Goal: Information Seeking & Learning: Learn about a topic

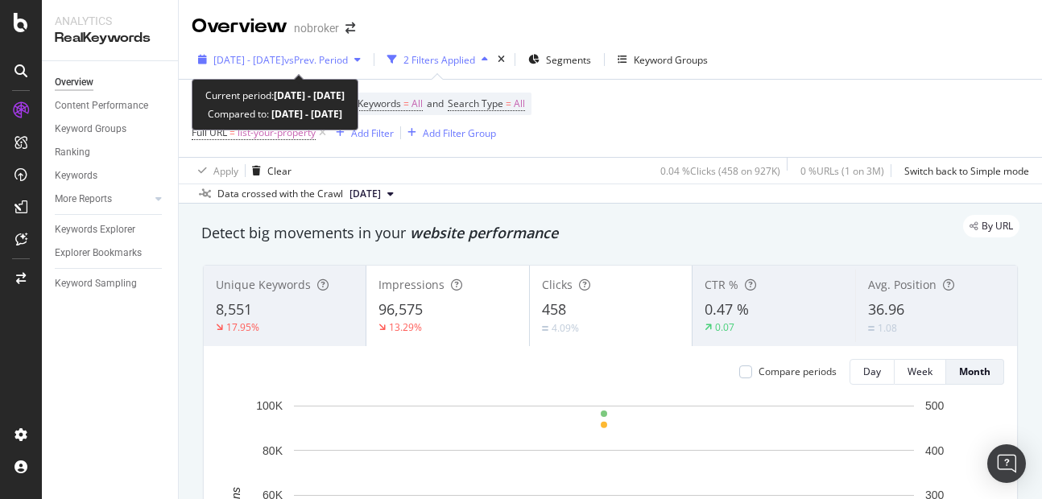
click at [284, 62] on span "2025 Sep. 1st - Sep. 6th" at bounding box center [248, 60] width 71 height 14
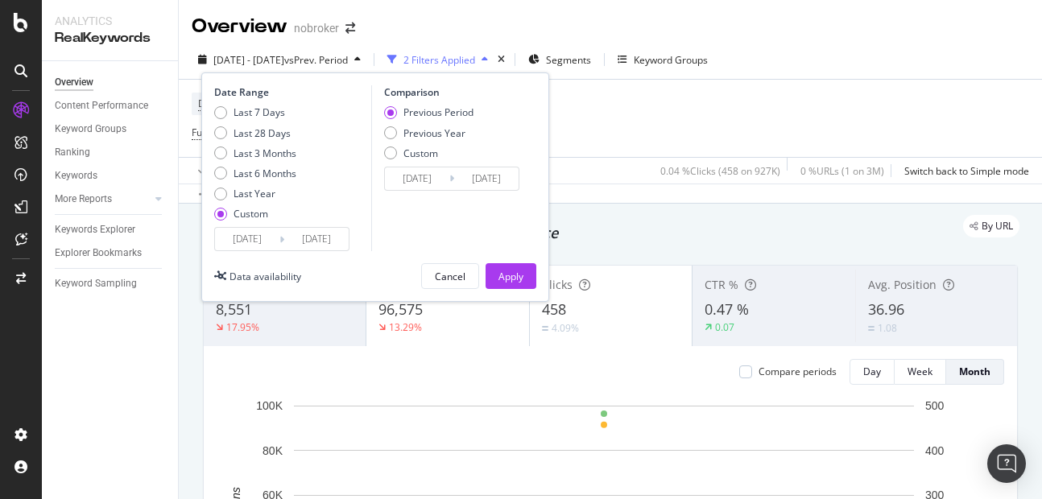
click at [334, 238] on input "2025/09/06" at bounding box center [316, 239] width 64 height 23
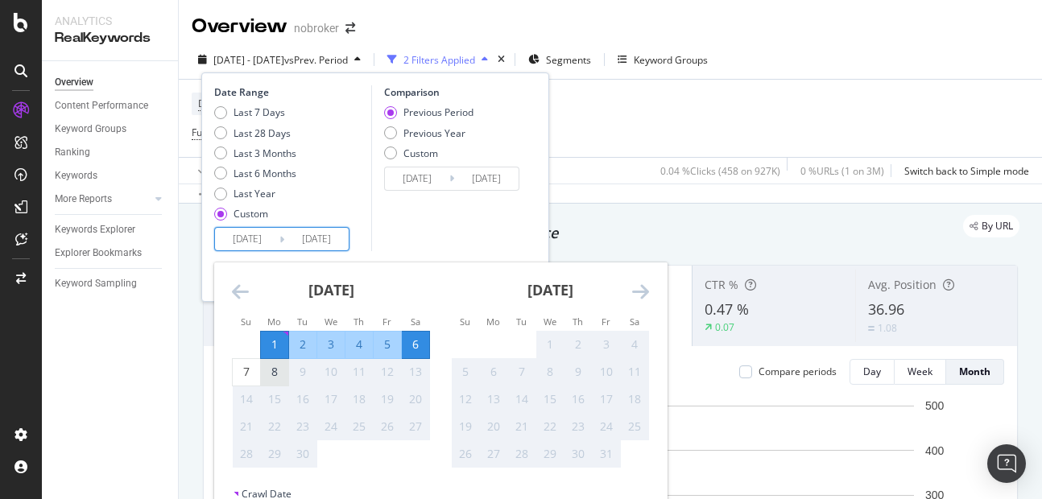
click at [266, 379] on div "8" at bounding box center [274, 372] width 27 height 16
type input "[DATE]"
type input "2025/08/24"
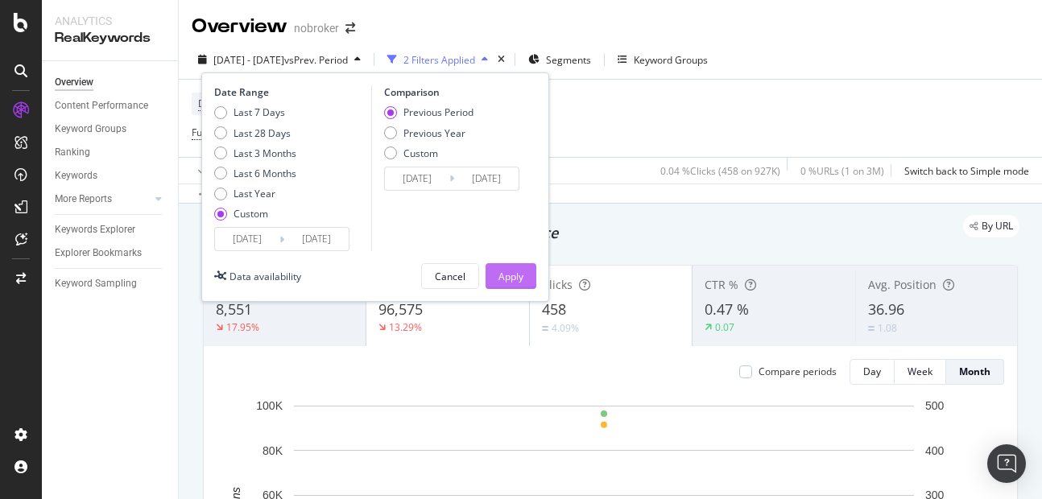
click at [516, 274] on div "Apply" at bounding box center [511, 277] width 25 height 14
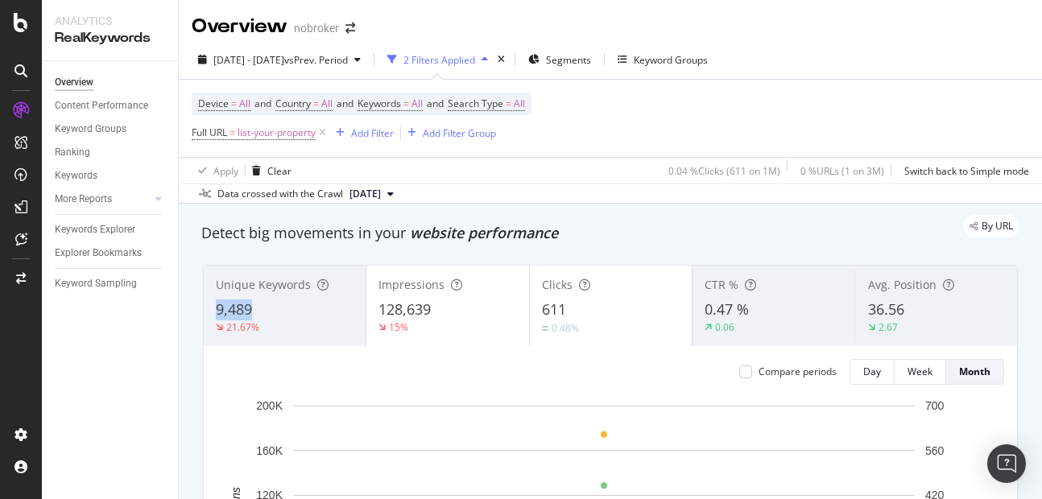
copy span "9,489"
drag, startPoint x: 213, startPoint y: 311, endPoint x: 297, endPoint y: 318, distance: 84.9
click at [297, 318] on div "Unique Keywords 9,489 21.67%" at bounding box center [285, 306] width 162 height 73
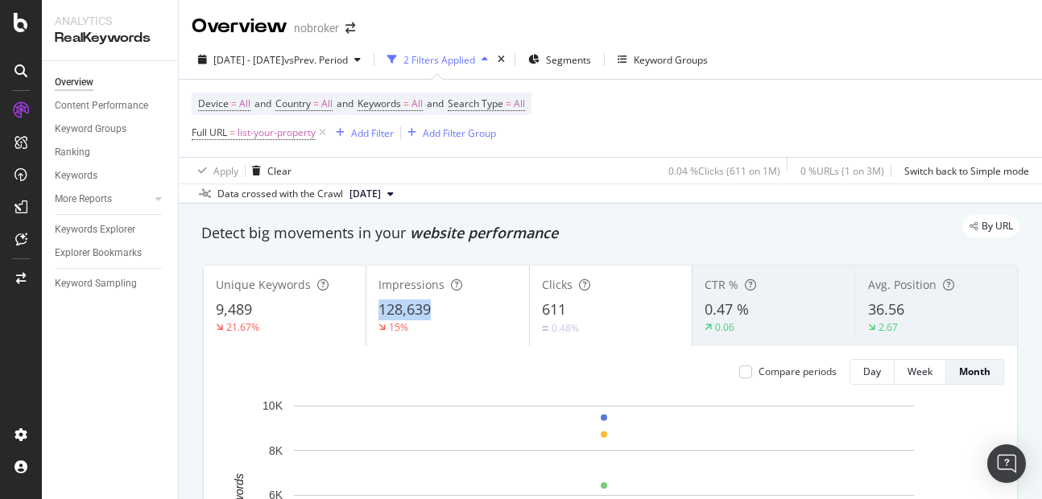
copy span "128,639"
drag, startPoint x: 375, startPoint y: 305, endPoint x: 435, endPoint y: 302, distance: 60.5
click at [435, 302] on div "Impressions 128,639 15%" at bounding box center [448, 306] width 162 height 73
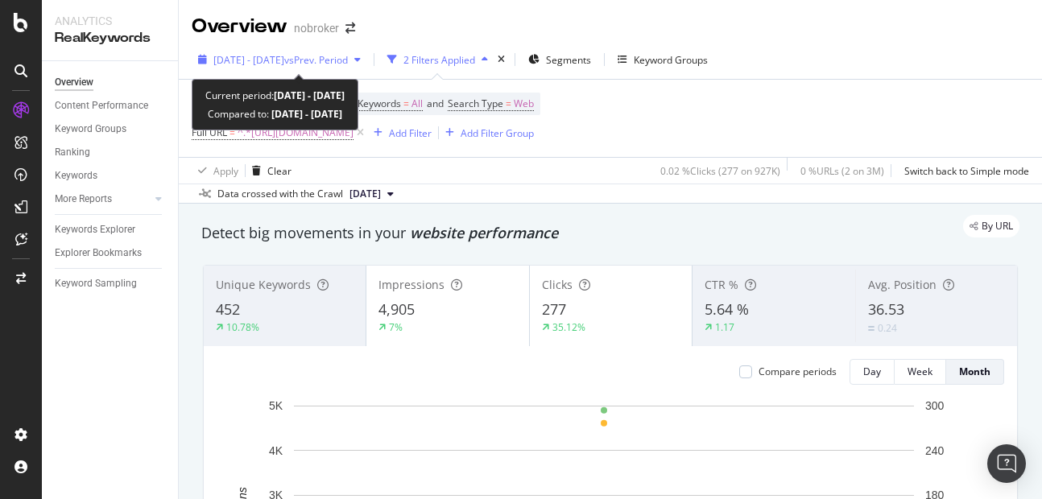
click at [282, 59] on span "[DATE] - [DATE]" at bounding box center [248, 60] width 71 height 14
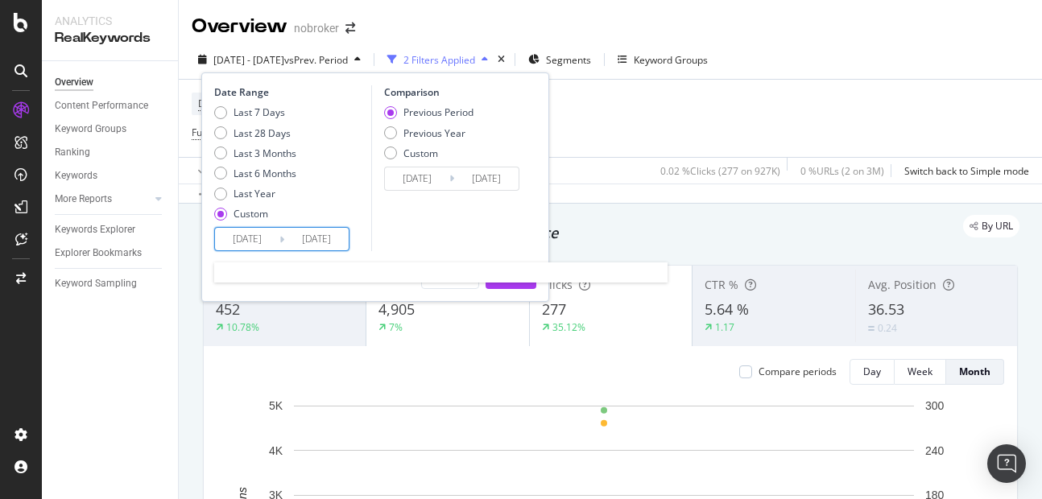
click at [330, 235] on input "2025/09/06" at bounding box center [316, 239] width 64 height 23
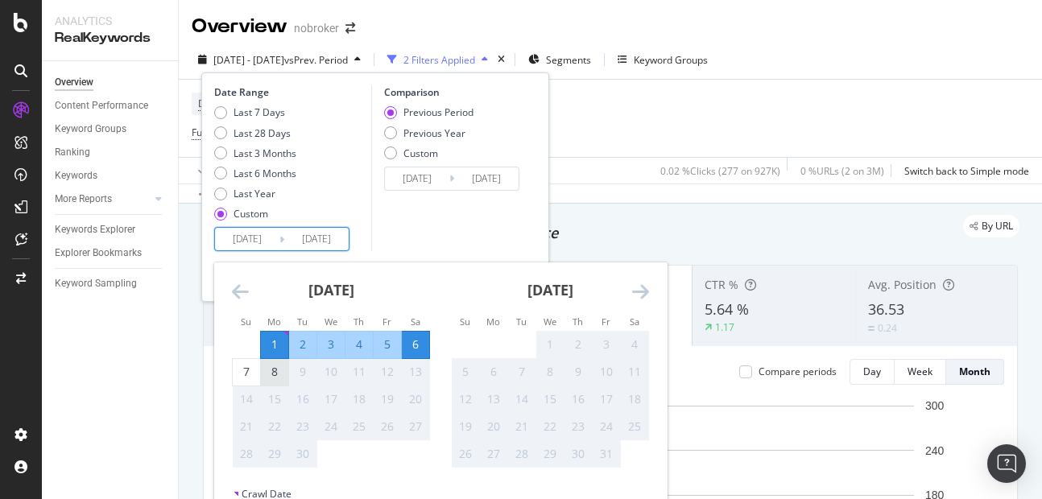
click at [276, 382] on div "8" at bounding box center [274, 372] width 27 height 27
type input "[DATE]"
type input "2025/08/24"
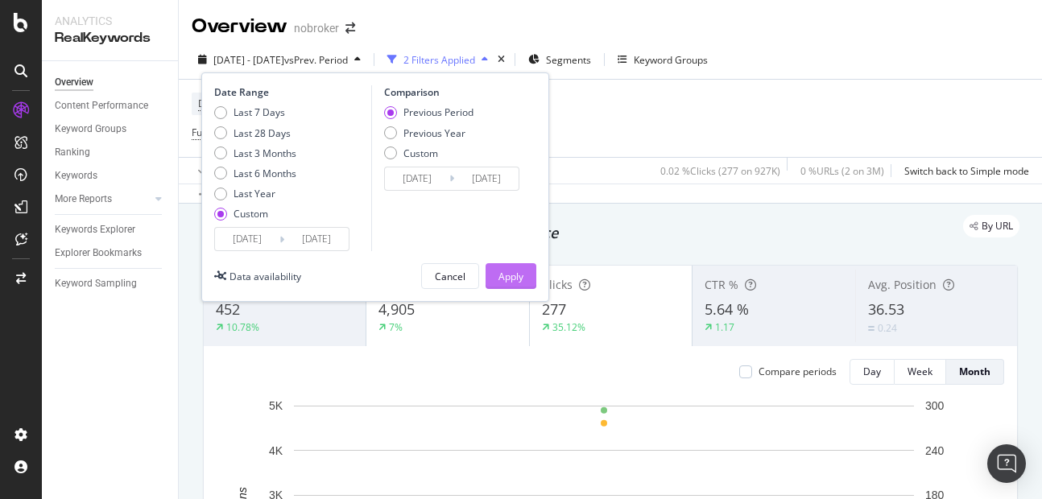
click at [518, 274] on div "Apply" at bounding box center [511, 277] width 25 height 14
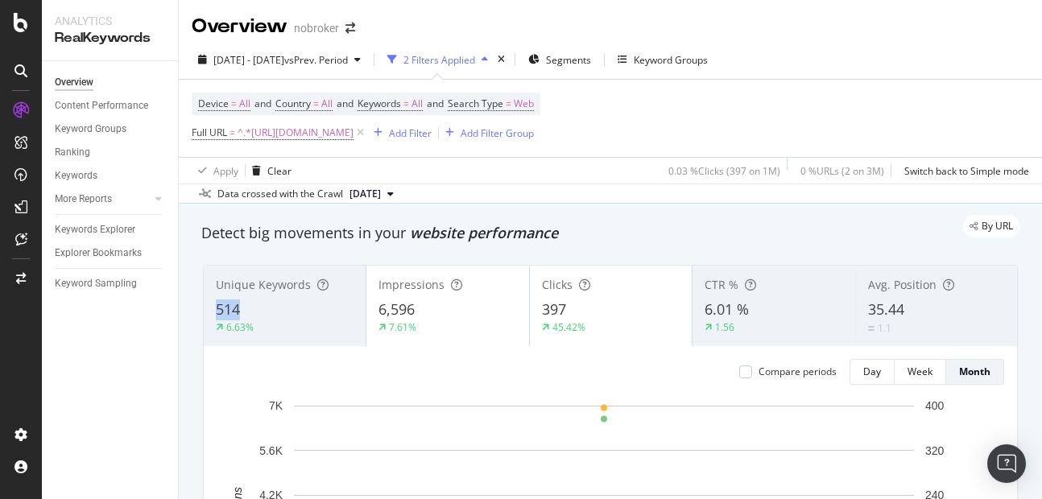
copy span "514"
drag, startPoint x: 211, startPoint y: 309, endPoint x: 265, endPoint y: 309, distance: 54.0
click at [265, 309] on div "Unique Keywords 514 6.63%" at bounding box center [285, 306] width 162 height 73
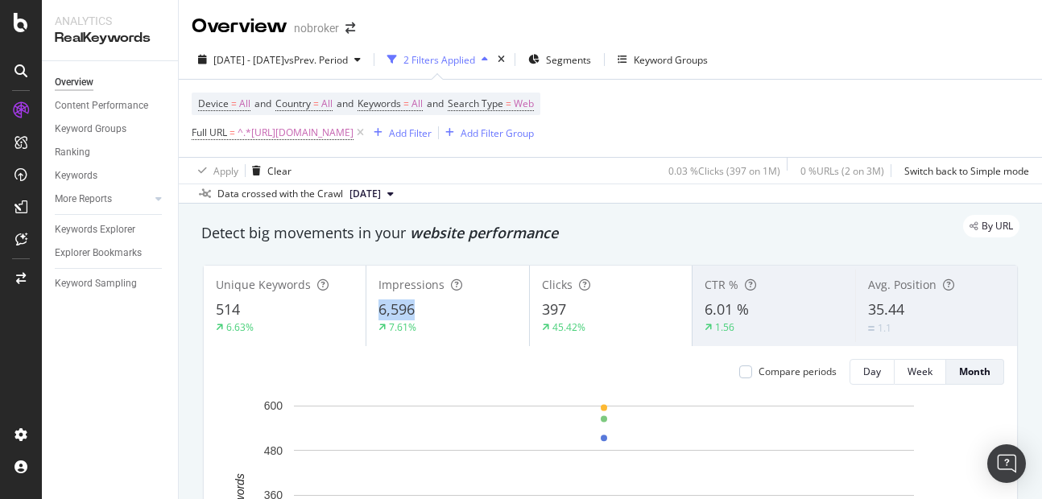
copy span "6,596"
drag, startPoint x: 371, startPoint y: 317, endPoint x: 429, endPoint y: 305, distance: 58.6
click at [429, 305] on div "Impressions 6,596 7.61%" at bounding box center [448, 306] width 162 height 73
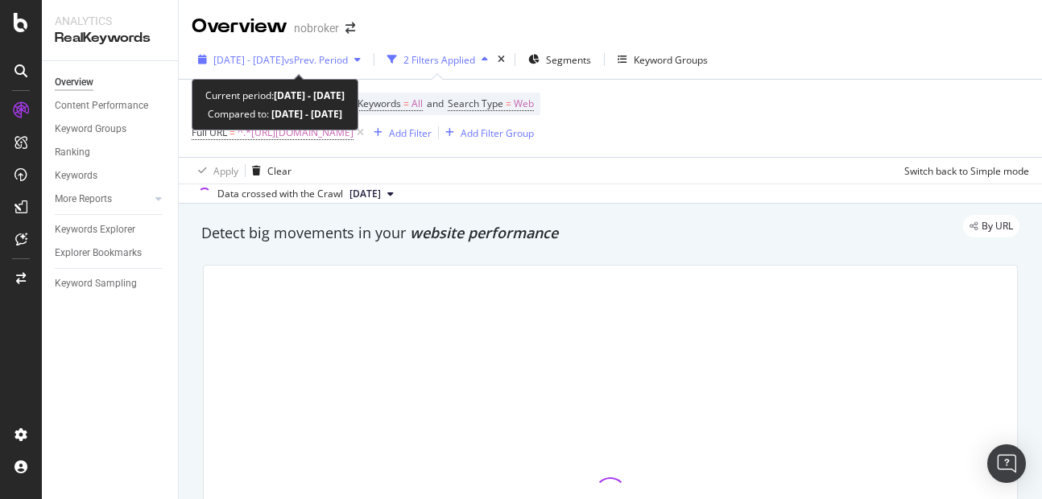
click at [284, 56] on span "2025 Sep. 1st - Sep. 6th" at bounding box center [248, 60] width 71 height 14
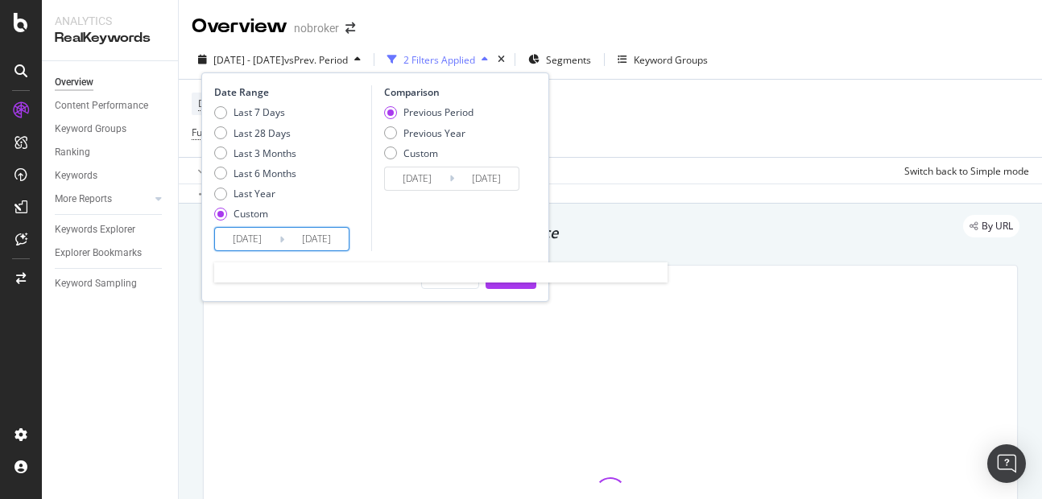
click at [325, 230] on input "2025/09/06" at bounding box center [316, 239] width 64 height 23
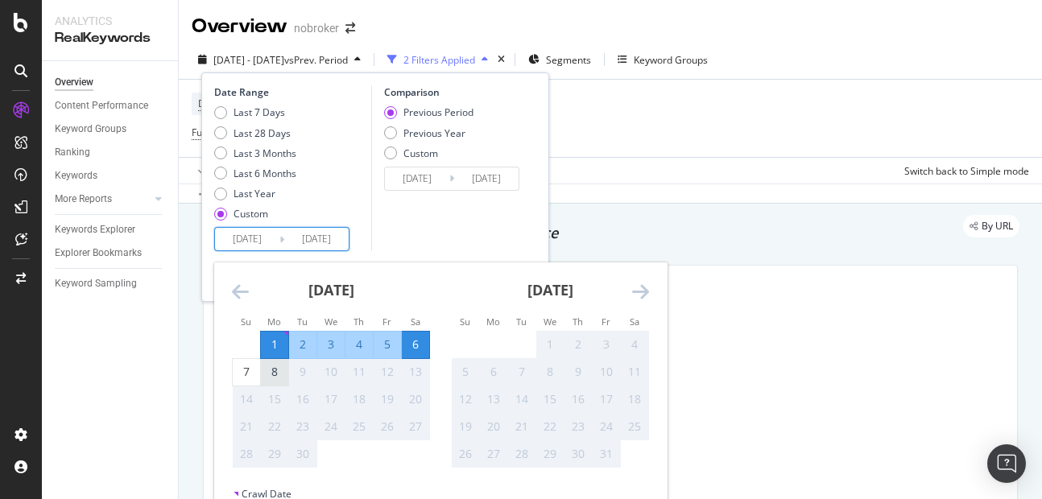
click at [273, 367] on div "8" at bounding box center [274, 372] width 27 height 16
type input "[DATE]"
type input "2025/08/24"
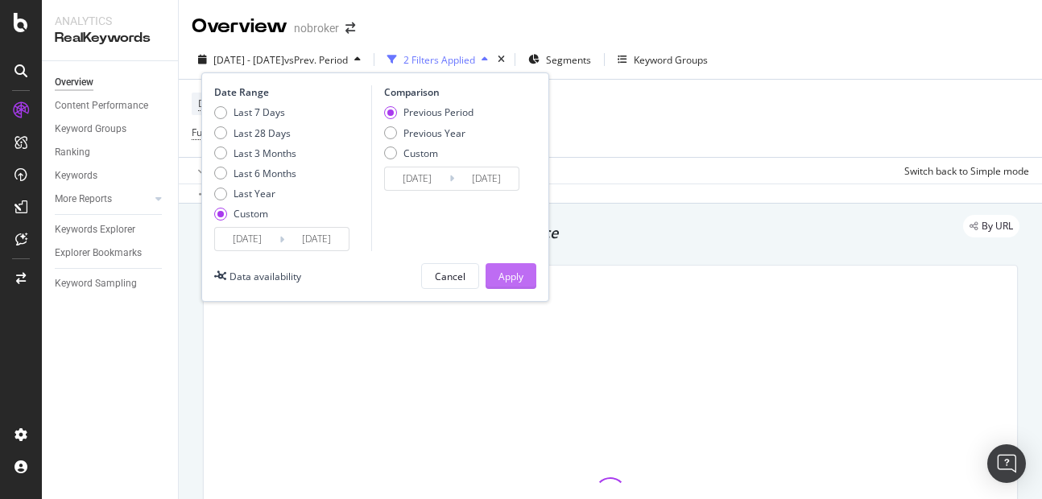
click at [518, 284] on div "Apply" at bounding box center [511, 276] width 25 height 24
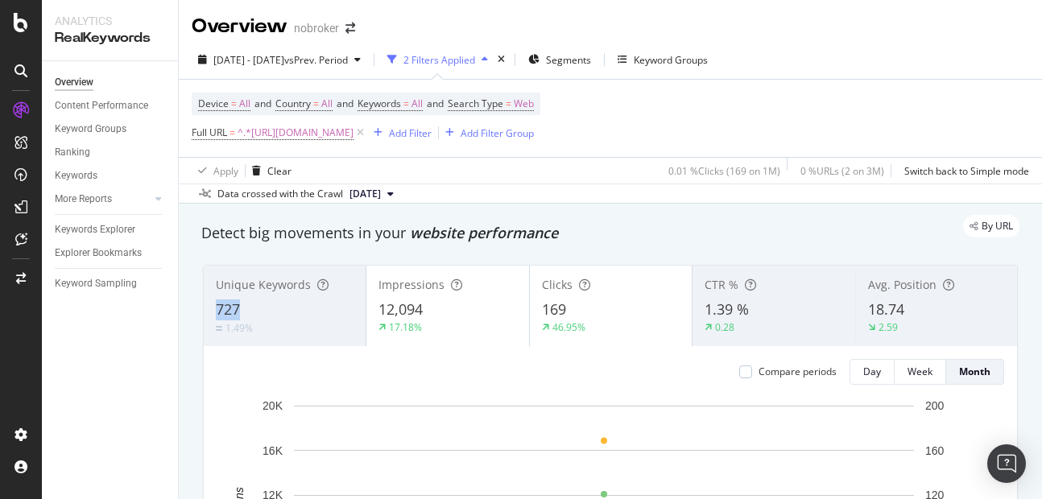
copy span "727"
drag, startPoint x: 209, startPoint y: 297, endPoint x: 283, endPoint y: 303, distance: 74.3
click at [283, 303] on div "Unique Keywords 727 1.49%" at bounding box center [285, 306] width 162 height 73
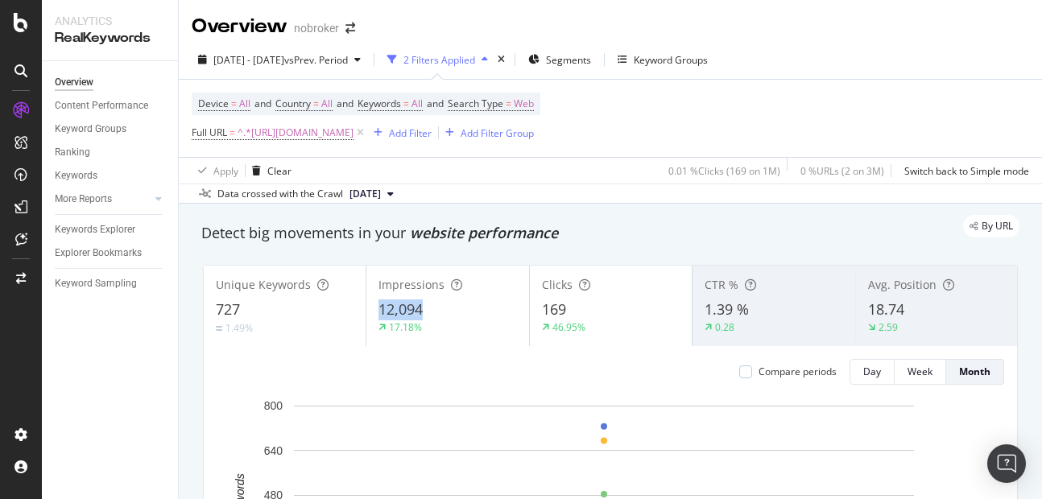
copy span "12,094"
drag, startPoint x: 371, startPoint y: 302, endPoint x: 471, endPoint y: 309, distance: 100.9
click at [471, 309] on div "Impressions 12,094 17.18%" at bounding box center [448, 306] width 162 height 73
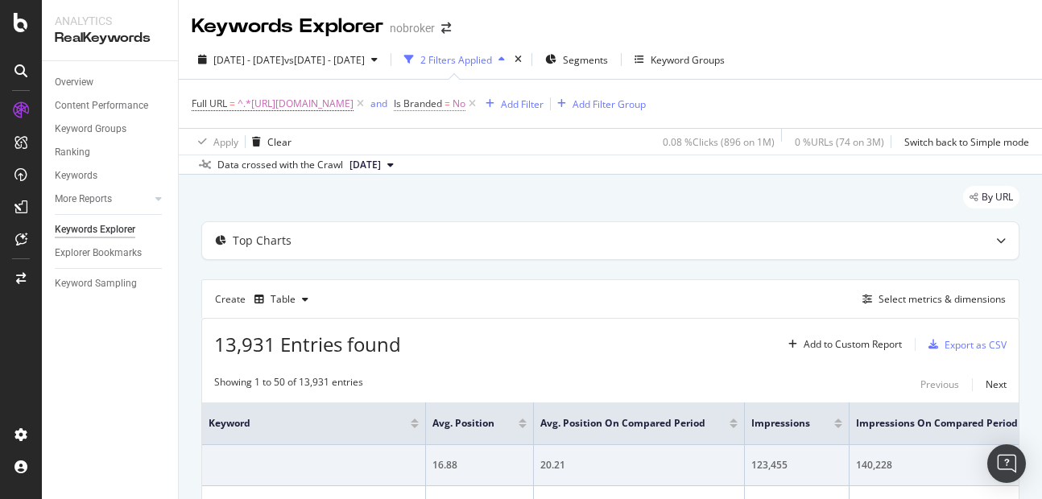
click at [466, 106] on span "No" at bounding box center [459, 104] width 13 height 23
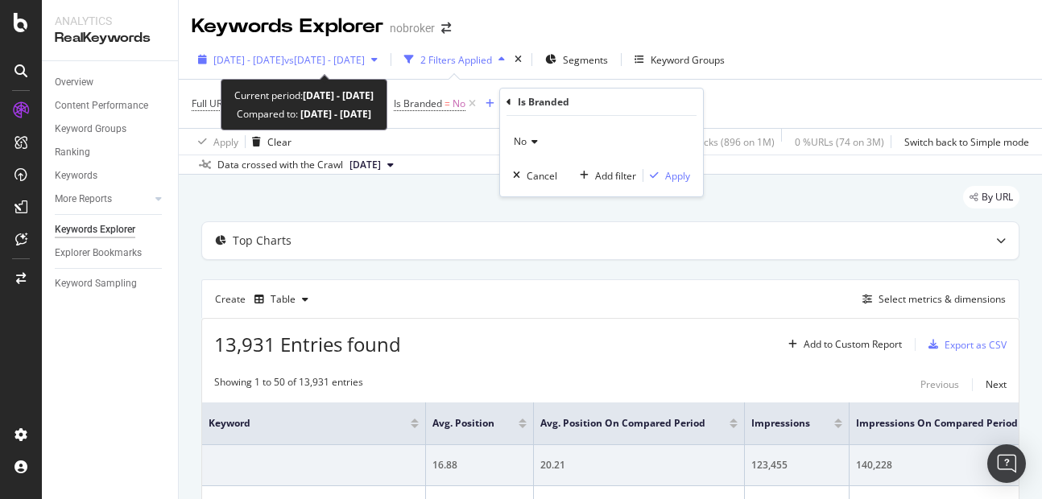
click at [276, 53] on span "[DATE] - [DATE]" at bounding box center [248, 60] width 71 height 14
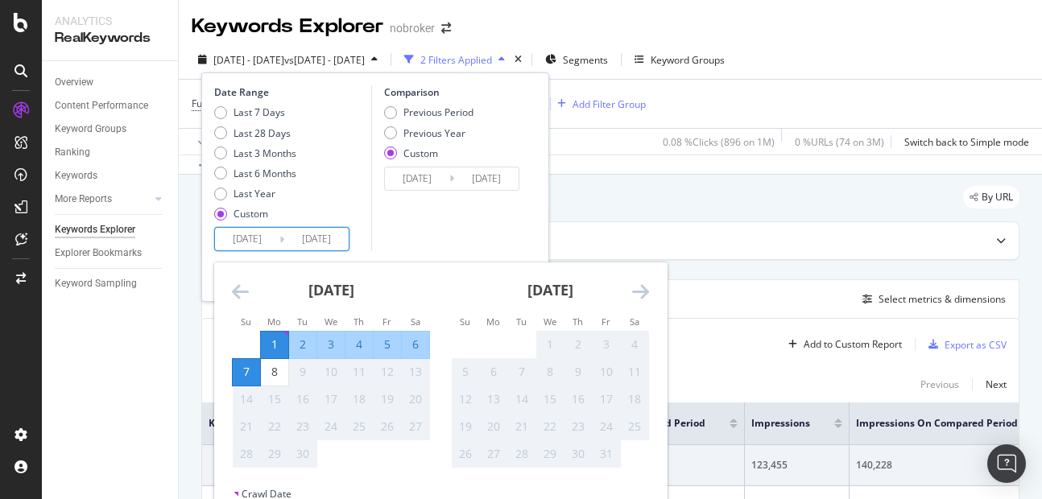
click at [306, 246] on input "[DATE]" at bounding box center [316, 239] width 64 height 23
click at [280, 374] on div "8" at bounding box center [274, 372] width 27 height 16
type input "[DATE]"
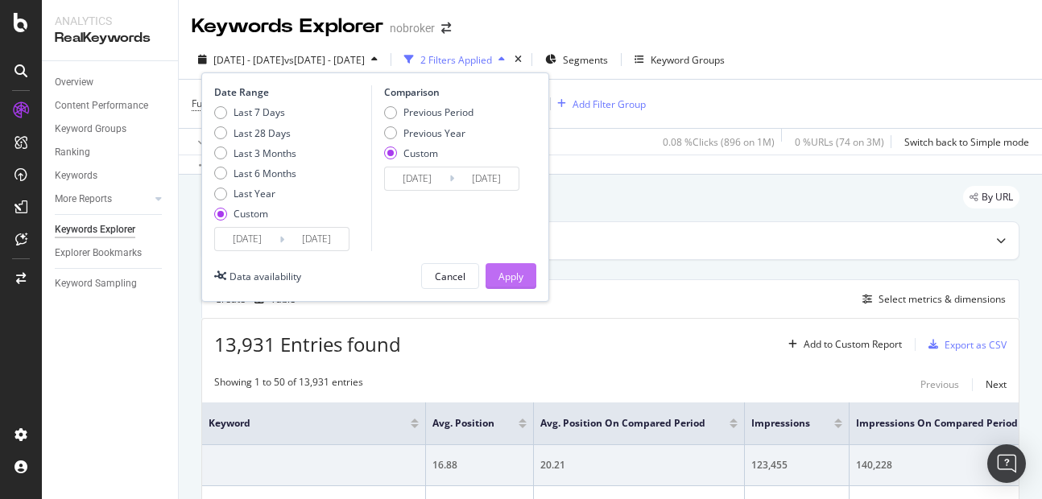
click at [499, 286] on div "Apply" at bounding box center [511, 276] width 25 height 24
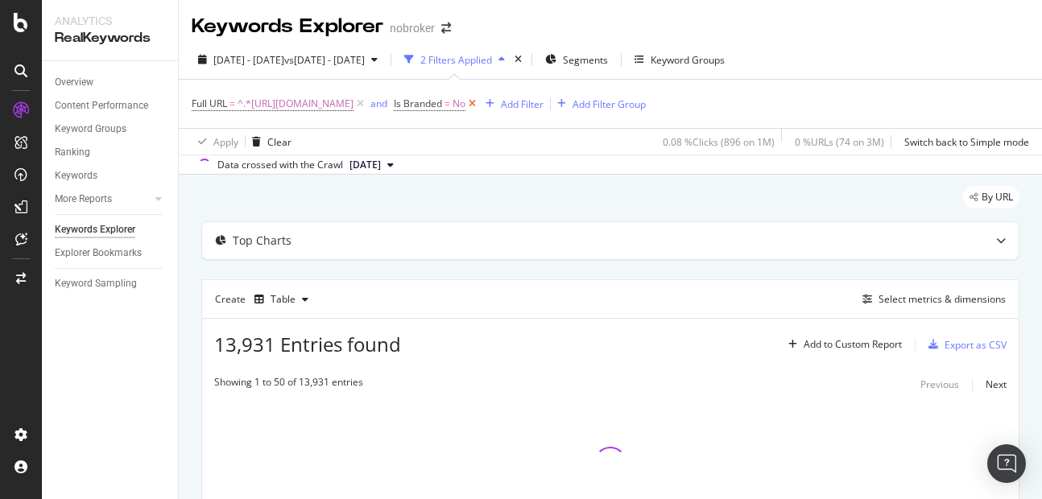
click at [479, 106] on icon at bounding box center [473, 104] width 14 height 16
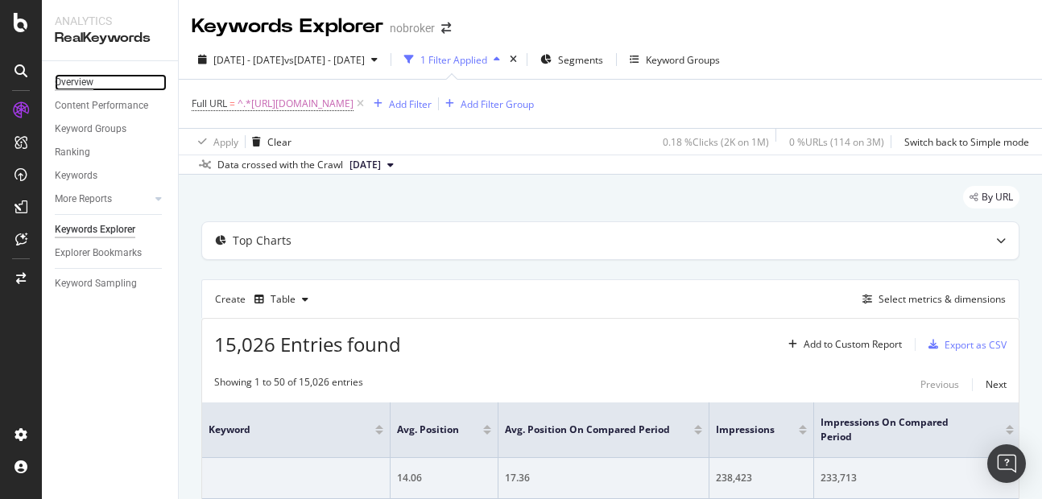
click at [81, 81] on div "Overview" at bounding box center [74, 82] width 39 height 17
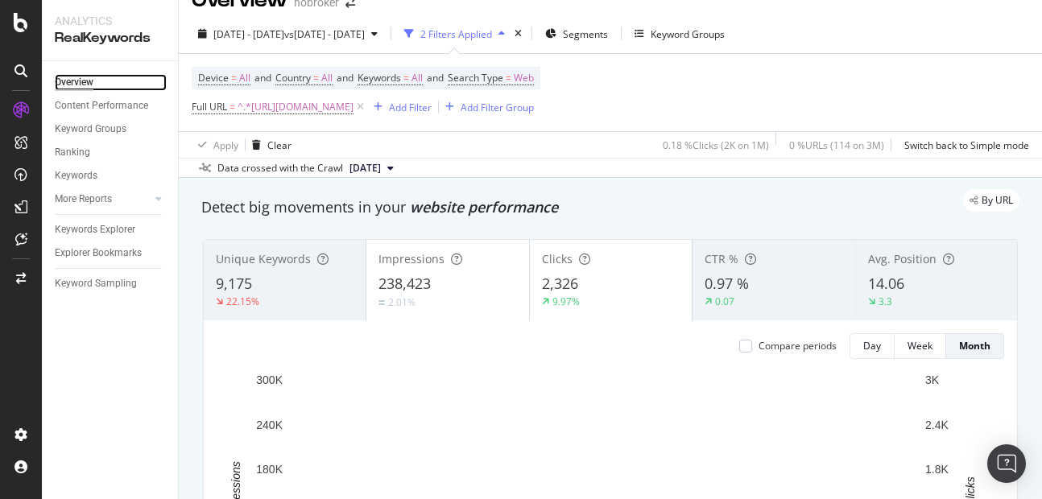
scroll to position [20, 0]
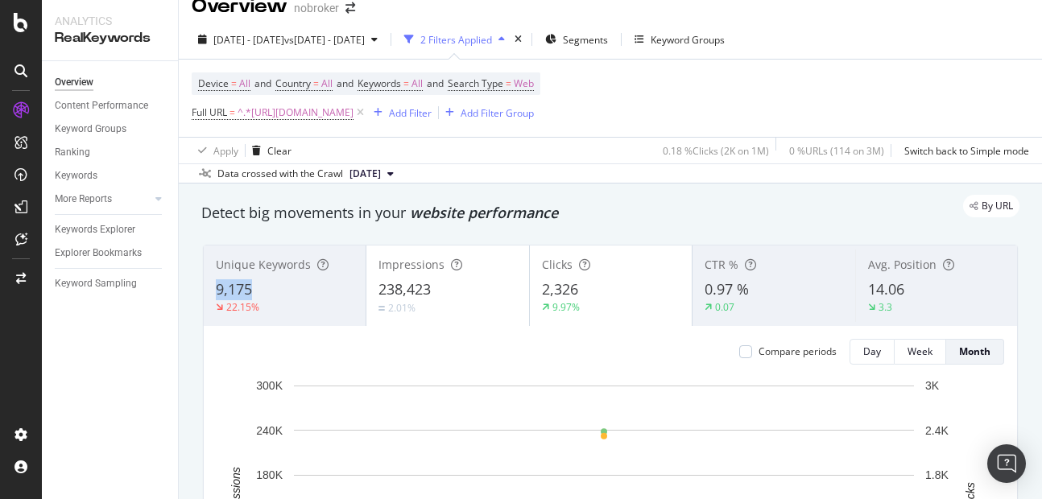
copy span "9,175"
drag, startPoint x: 201, startPoint y: 290, endPoint x: 258, endPoint y: 289, distance: 56.4
click at [258, 289] on div "Unique Keywords 9,175 22.15% Impressions 238,423 2.01% Clicks 2,326 9.97% CTR %…" at bounding box center [610, 473] width 835 height 483
copy span "238,423"
drag, startPoint x: 376, startPoint y: 285, endPoint x: 453, endPoint y: 286, distance: 76.5
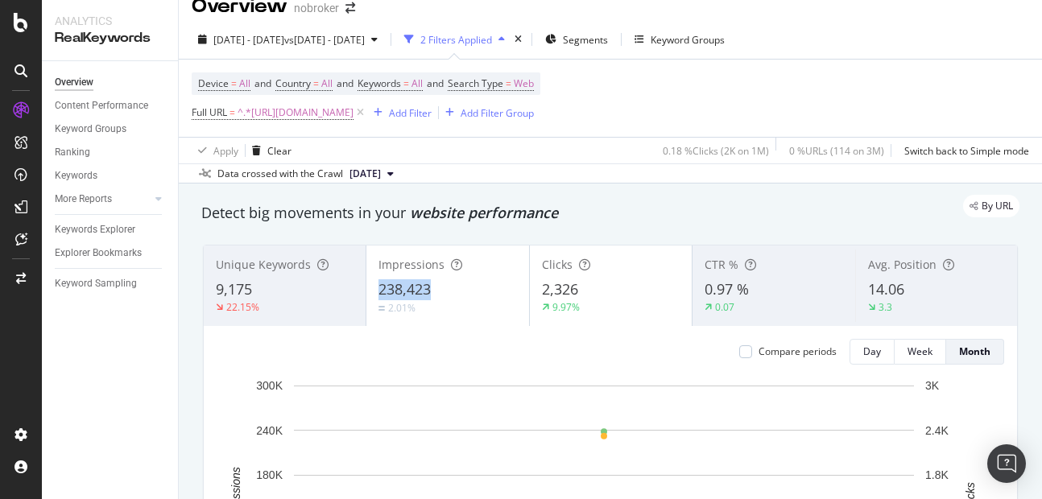
click at [453, 286] on div "238,423" at bounding box center [448, 290] width 138 height 21
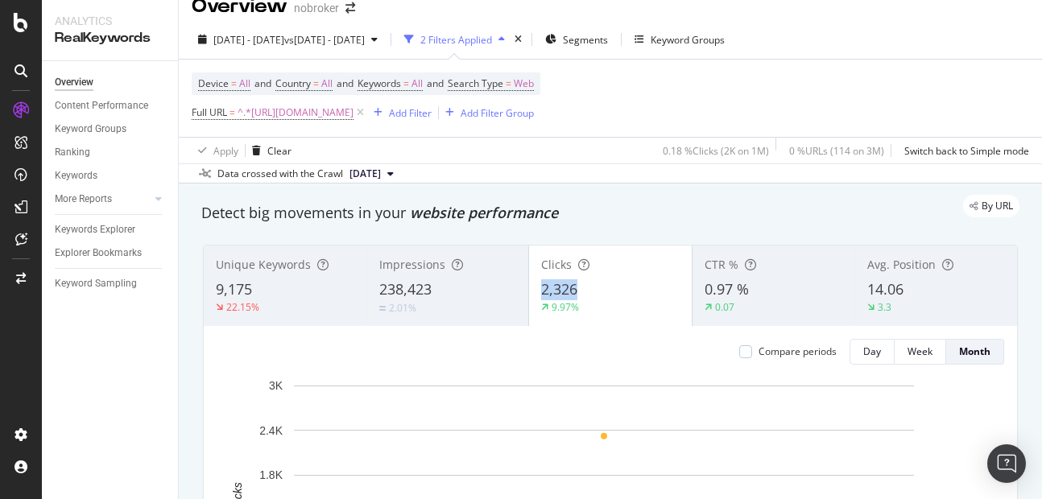
copy span "2,326"
drag, startPoint x: 530, startPoint y: 284, endPoint x: 594, endPoint y: 289, distance: 63.8
click at [594, 289] on div "Clicks 2,326 9.97%" at bounding box center [610, 286] width 163 height 73
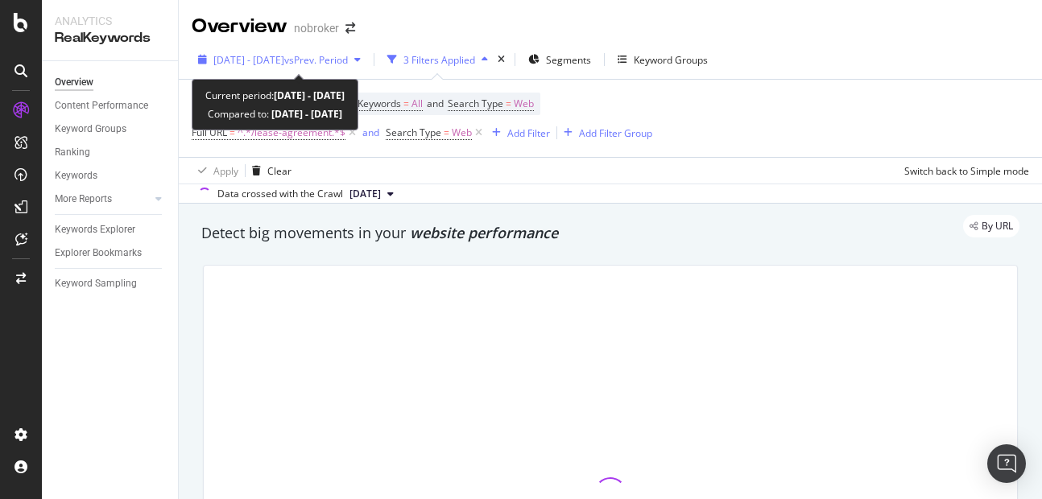
click at [286, 48] on div "[DATE] - [DATE] vs Prev. Period" at bounding box center [280, 60] width 176 height 24
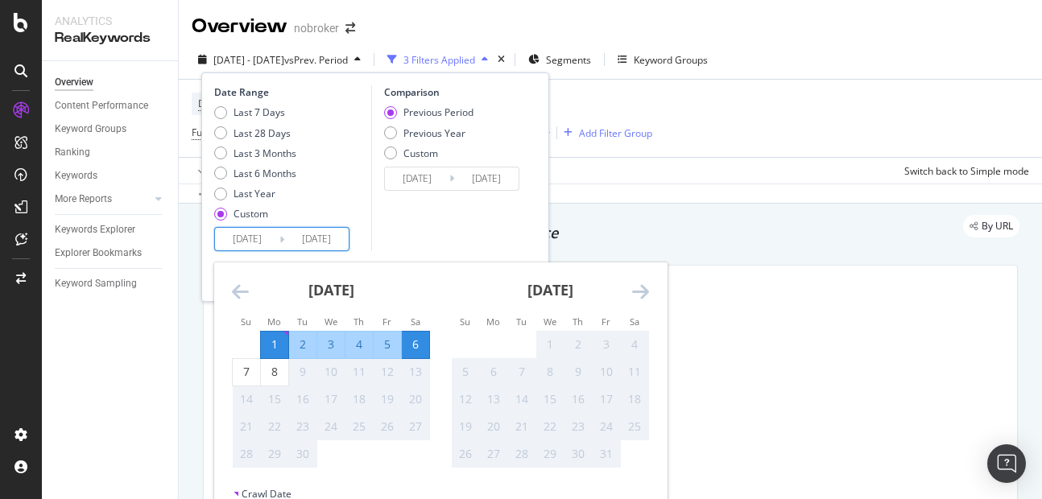
click at [330, 249] on input "[DATE]" at bounding box center [316, 239] width 64 height 23
click at [271, 361] on div "8" at bounding box center [274, 372] width 27 height 27
type input "[DATE]"
type input "2025/08/24"
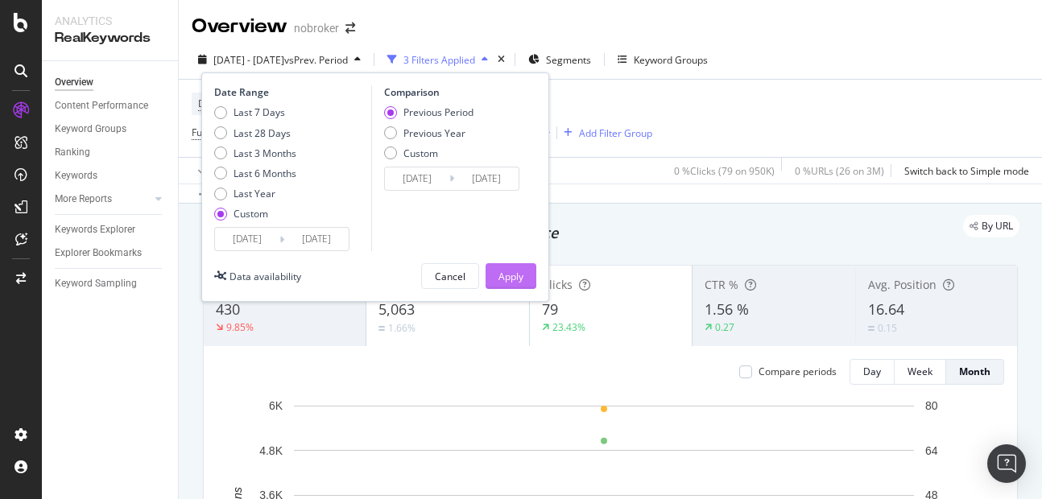
click at [514, 282] on div "Apply" at bounding box center [511, 277] width 25 height 14
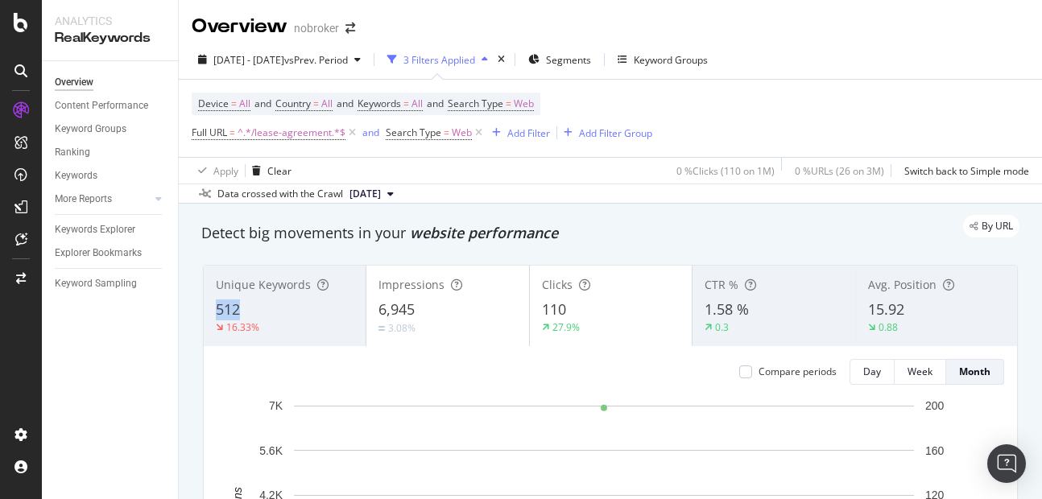
copy span "512"
drag, startPoint x: 217, startPoint y: 313, endPoint x: 258, endPoint y: 317, distance: 41.4
click at [258, 317] on div "512" at bounding box center [285, 310] width 138 height 21
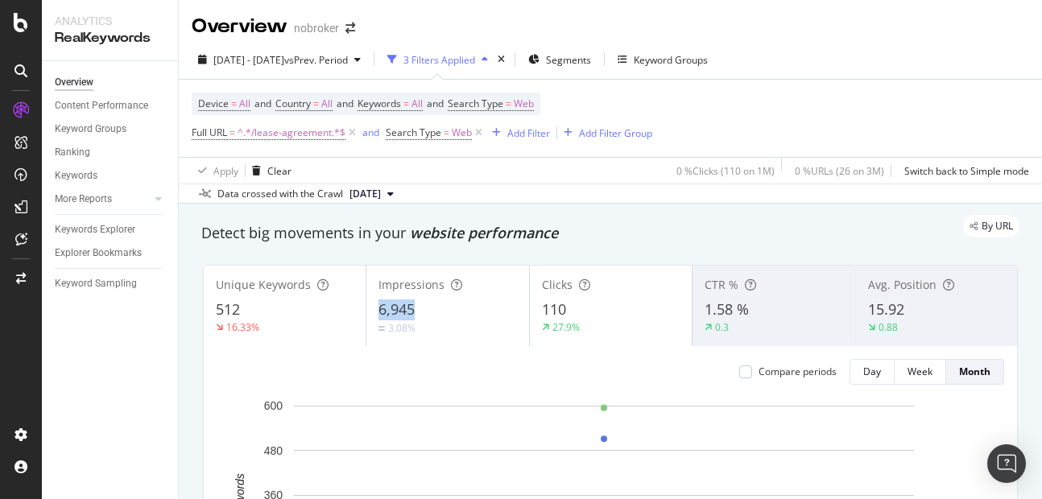
copy span "6,945"
drag, startPoint x: 375, startPoint y: 312, endPoint x: 424, endPoint y: 302, distance: 50.1
click at [424, 302] on div "Impressions 6,945 3.08%" at bounding box center [448, 306] width 162 height 73
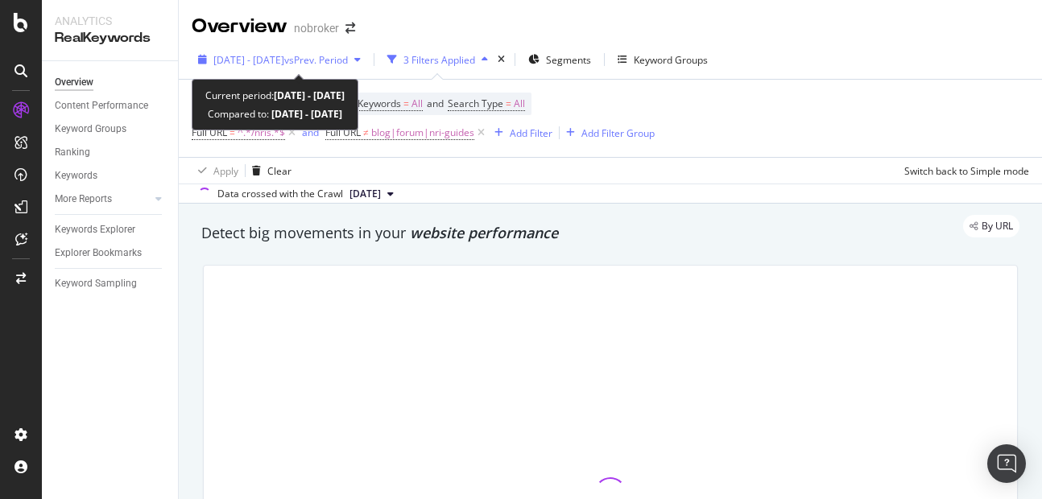
click at [282, 64] on span "[DATE] - [DATE]" at bounding box center [248, 60] width 71 height 14
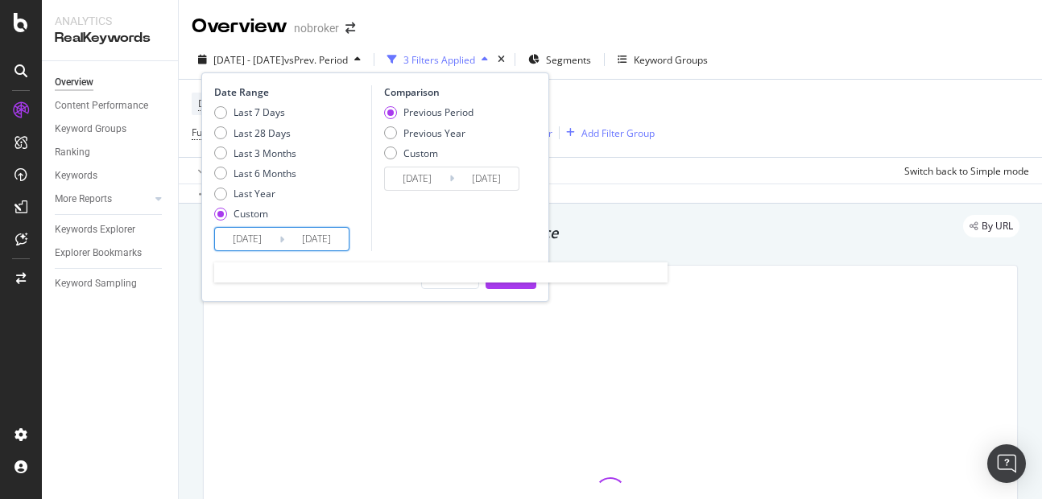
click at [317, 230] on input "[DATE]" at bounding box center [316, 239] width 64 height 23
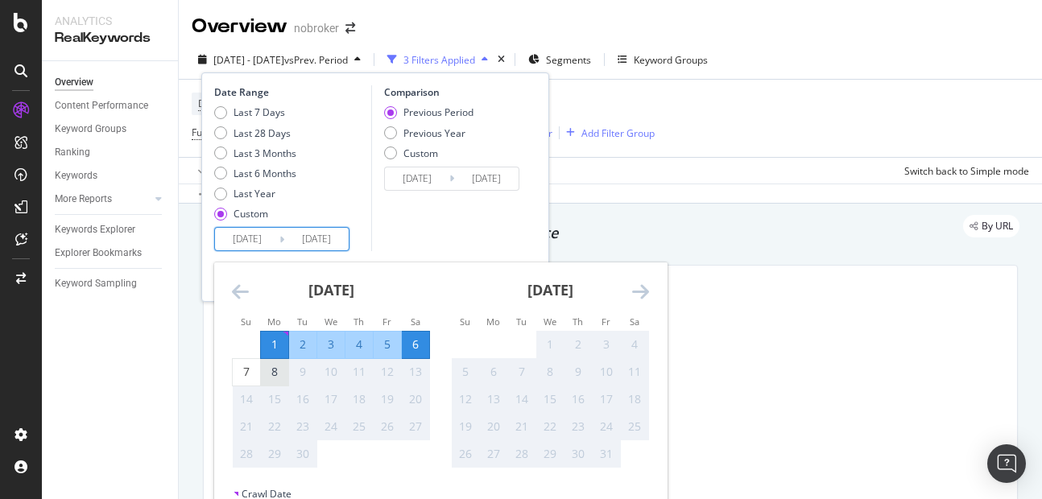
click at [279, 368] on div "8" at bounding box center [274, 372] width 27 height 16
type input "[DATE]"
type input "2025/08/24"
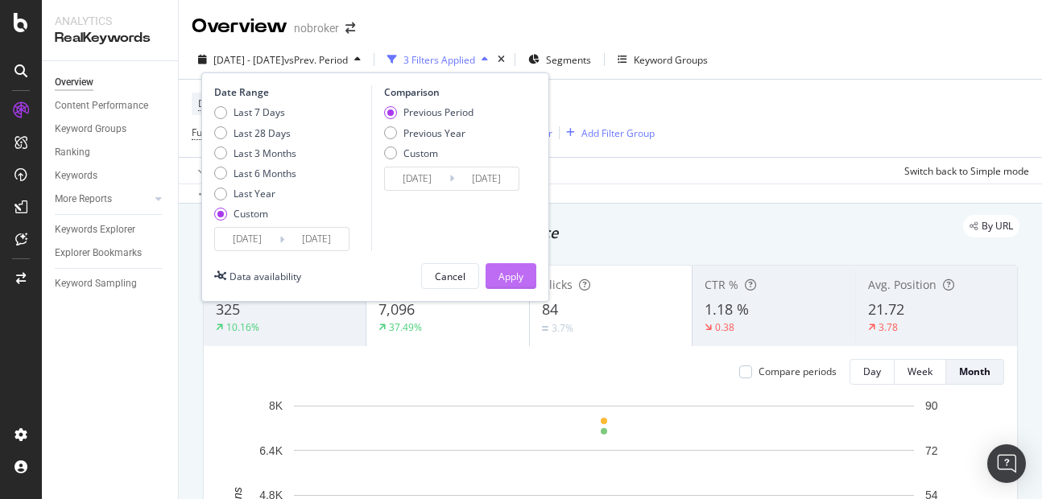
click at [519, 284] on div "Apply" at bounding box center [511, 276] width 25 height 24
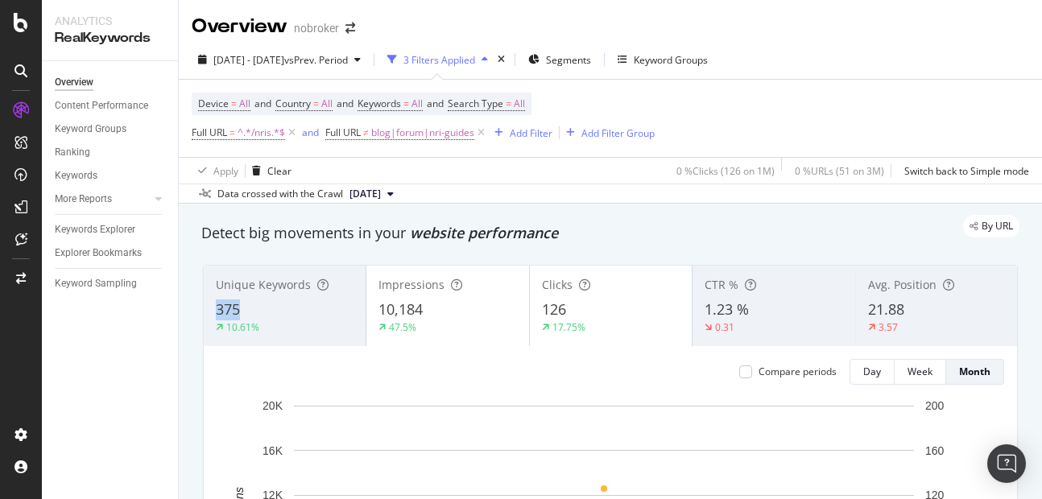
copy span "375"
drag, startPoint x: 213, startPoint y: 307, endPoint x: 280, endPoint y: 310, distance: 66.9
click at [280, 310] on div "Unique Keywords 375 10.61%" at bounding box center [285, 306] width 162 height 73
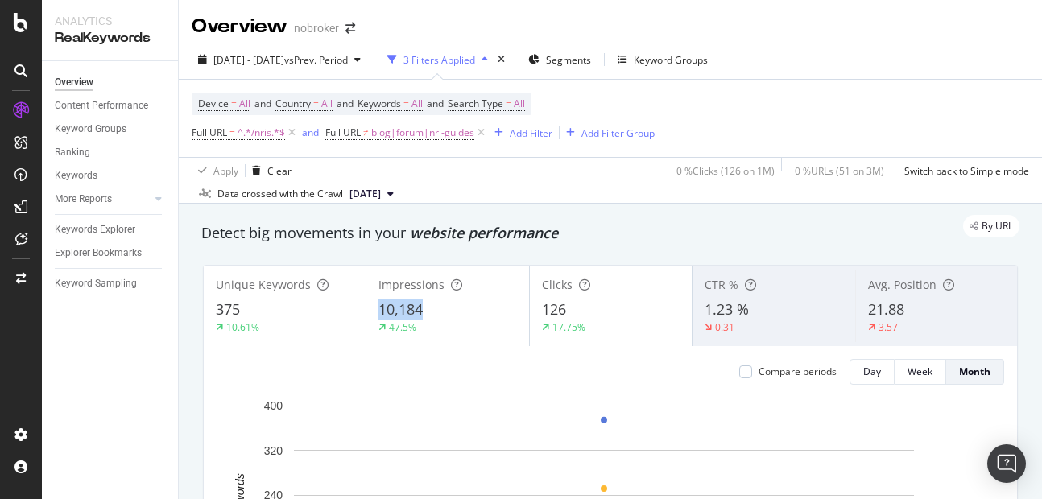
copy span "10,184"
drag, startPoint x: 367, startPoint y: 305, endPoint x: 449, endPoint y: 304, distance: 81.4
click at [449, 304] on div "Impressions 10,184 47.5%" at bounding box center [448, 306] width 162 height 73
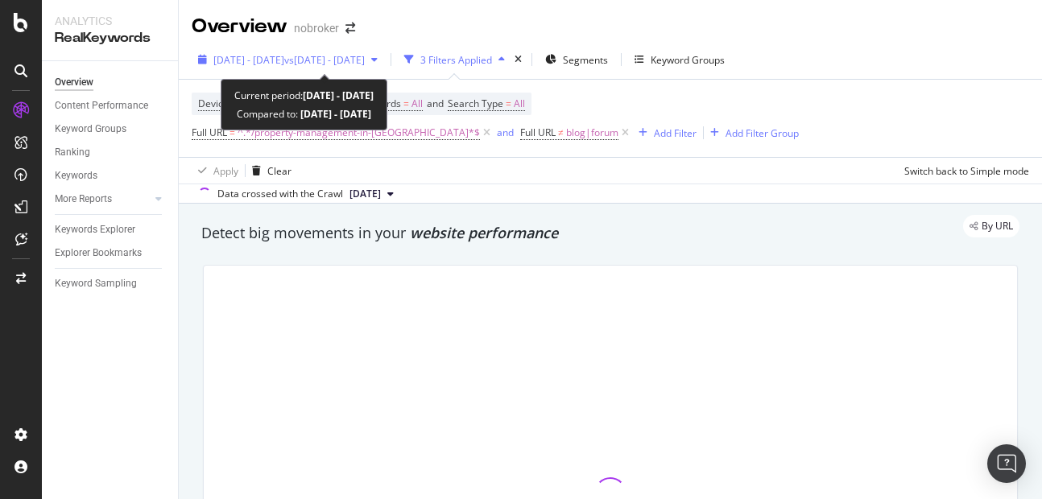
click at [260, 47] on button "[DATE] - [DATE] vs [DATE] - [DATE]" at bounding box center [288, 60] width 193 height 26
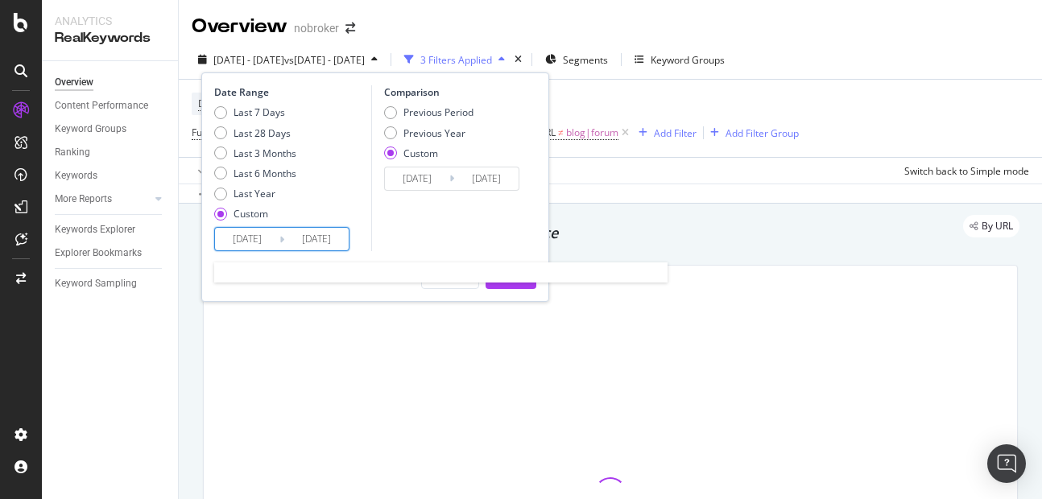
click at [324, 237] on input "[DATE]" at bounding box center [316, 239] width 64 height 23
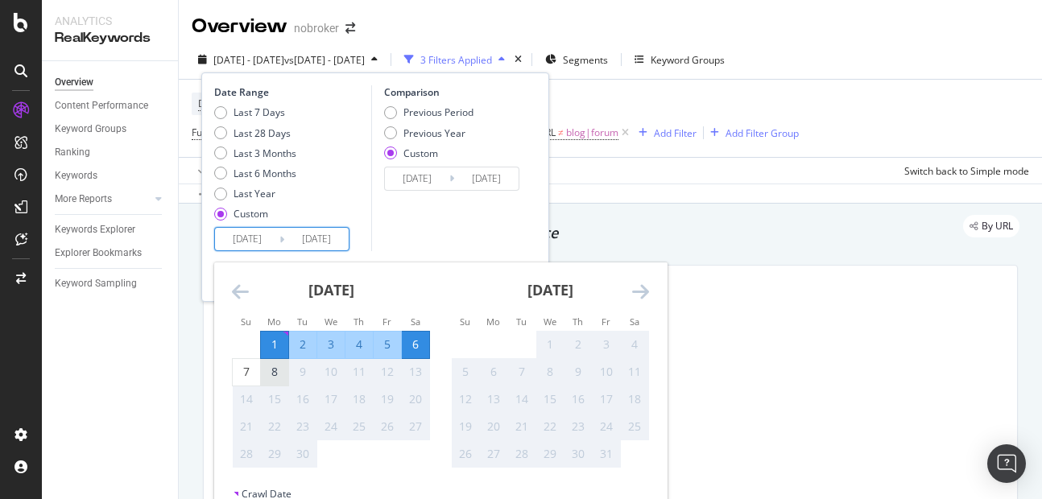
click at [282, 379] on div "8" at bounding box center [274, 372] width 27 height 16
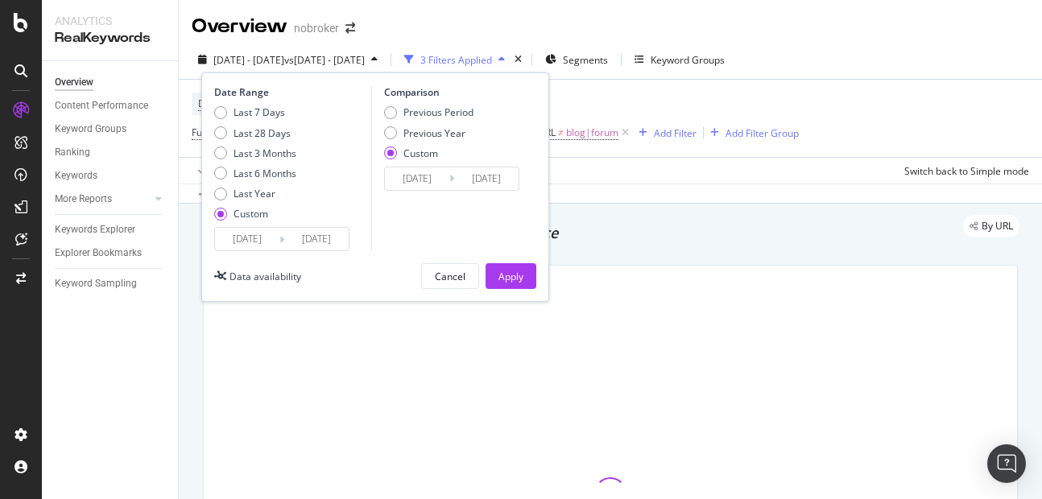
type input "[DATE]"
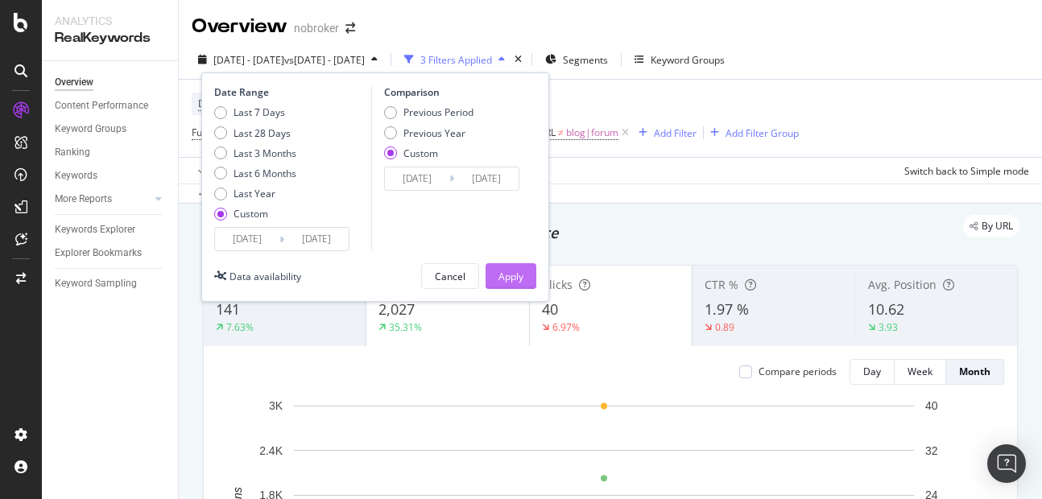
click at [512, 281] on div "Apply" at bounding box center [511, 277] width 25 height 14
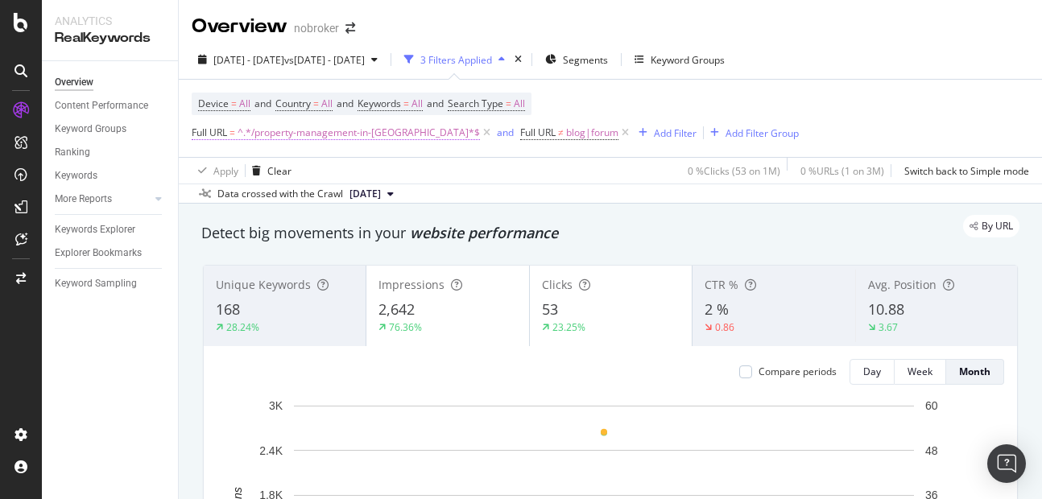
click at [272, 137] on span "^.*/property-management-in-[GEOGRAPHIC_DATA]*$" at bounding box center [359, 133] width 242 height 23
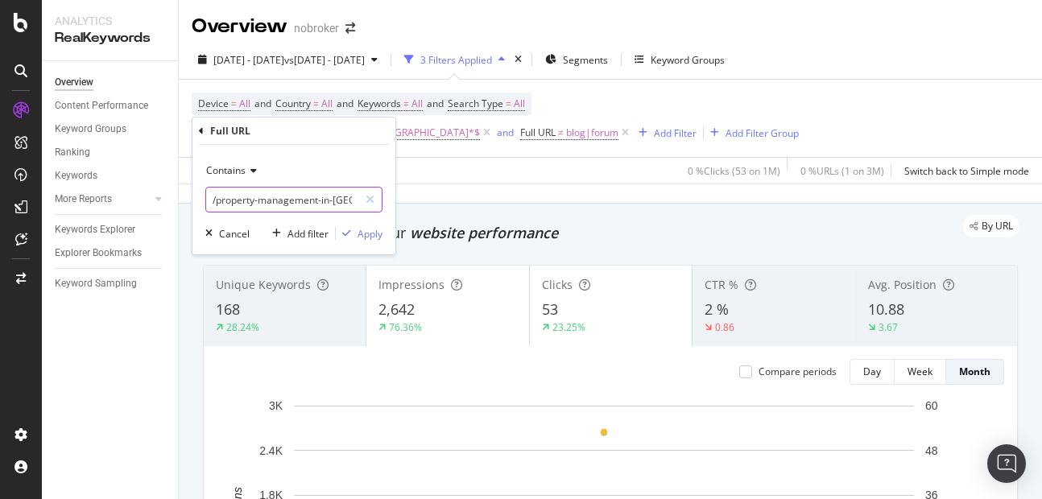
click at [282, 201] on input "/property-management-in-bangalore" at bounding box center [282, 200] width 152 height 26
click at [312, 195] on input "/property-management-in-bangalore" at bounding box center [282, 200] width 152 height 26
click at [321, 201] on input "/property-management-in-bangalore" at bounding box center [282, 200] width 152 height 26
type input "/property-management"
click at [371, 240] on div "Apply" at bounding box center [370, 234] width 25 height 14
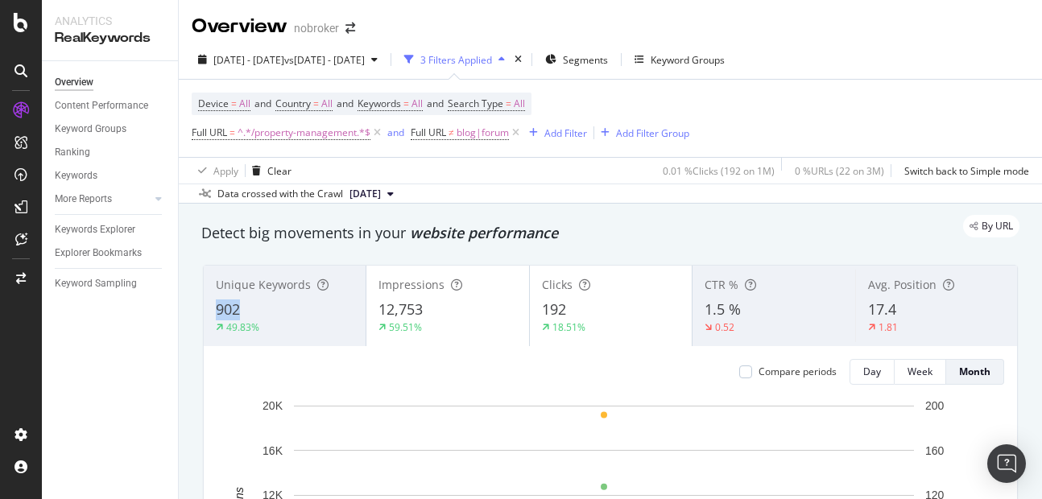
copy span "902"
drag, startPoint x: 214, startPoint y: 315, endPoint x: 253, endPoint y: 318, distance: 38.8
click at [253, 318] on div "Unique Keywords 902 49.83%" at bounding box center [285, 306] width 162 height 73
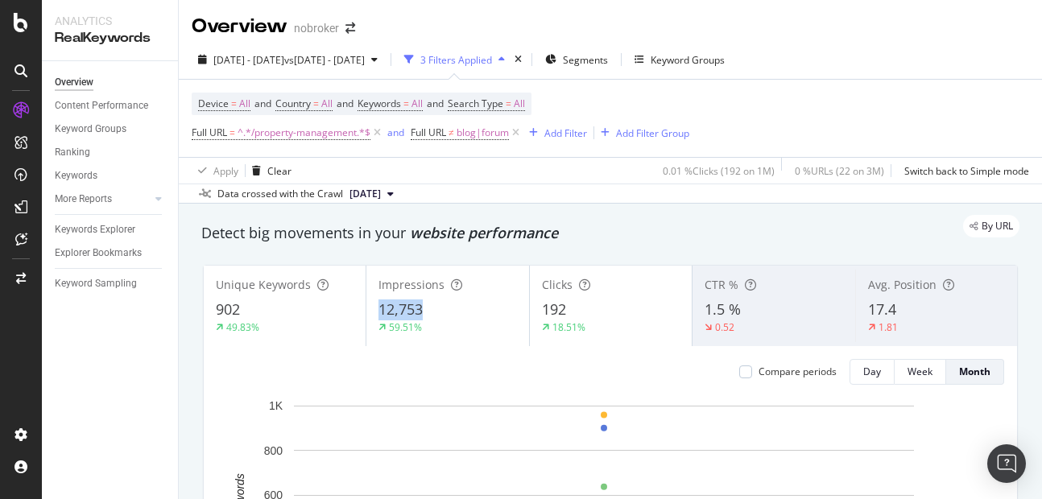
copy span "12,753"
drag, startPoint x: 369, startPoint y: 301, endPoint x: 453, endPoint y: 301, distance: 83.8
click at [453, 301] on div "Impressions 12,753 59.51%" at bounding box center [448, 306] width 162 height 73
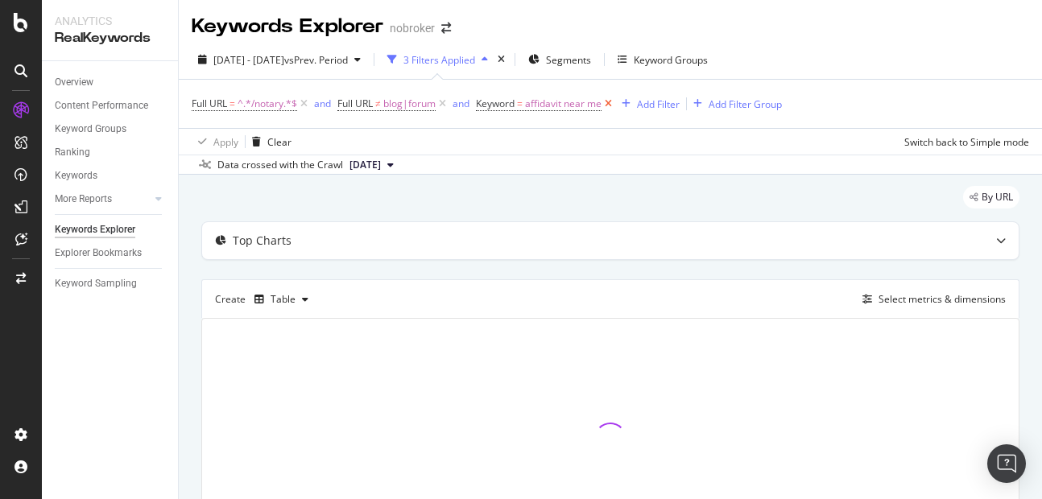
click at [611, 106] on icon at bounding box center [609, 104] width 14 height 16
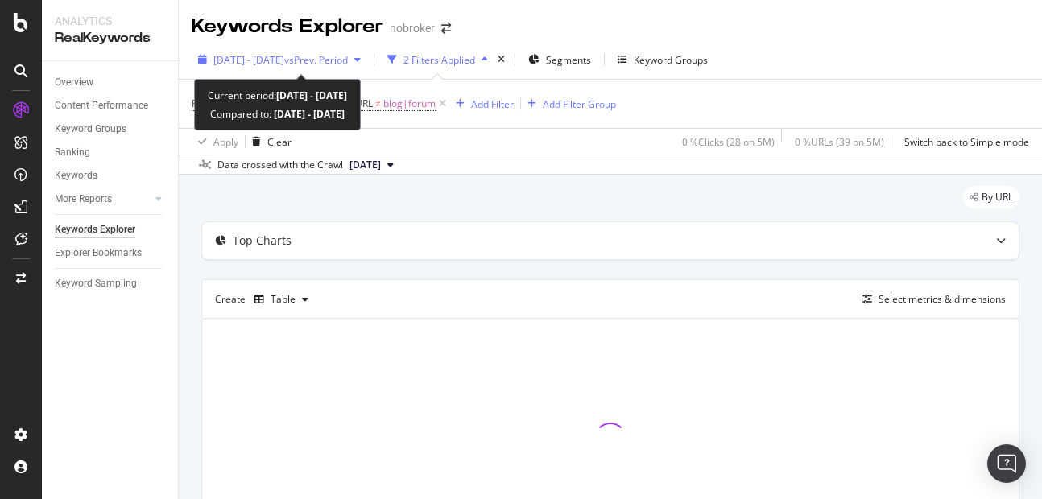
click at [246, 57] on span "2025 Aug. 1st - Aug. 31st" at bounding box center [248, 60] width 71 height 14
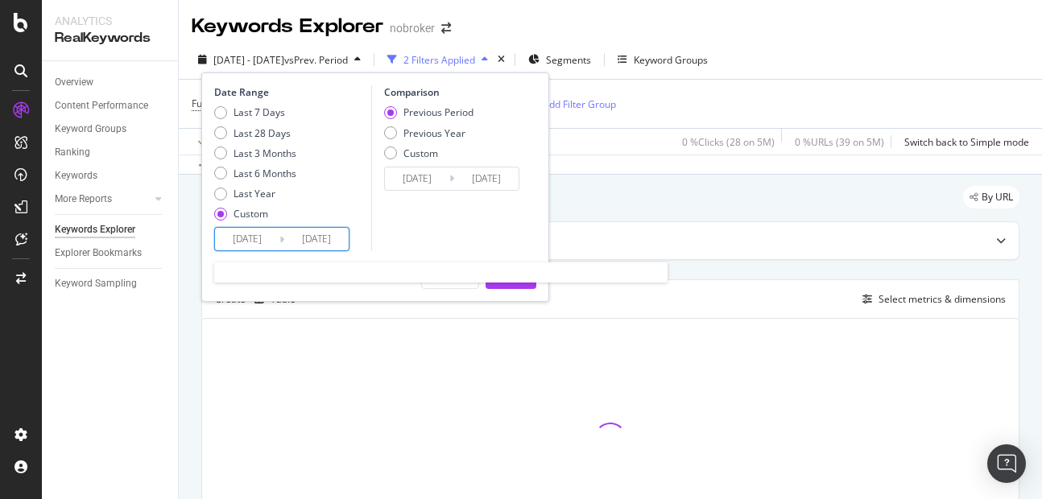
click at [242, 237] on input "2025/08/01" at bounding box center [247, 239] width 64 height 23
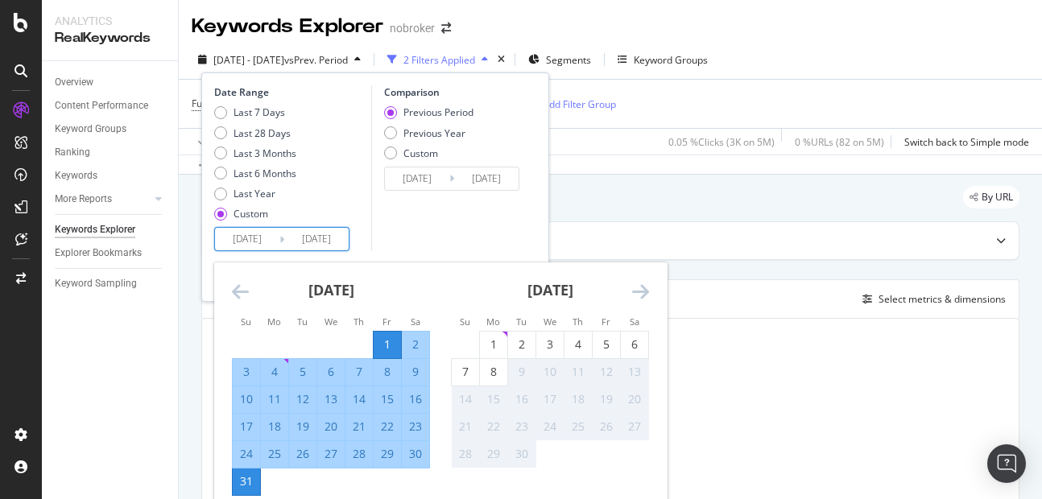
click at [407, 236] on div "Comparison Previous Period Previous Year Custom 2025/07/01 Navigate forward to …" at bounding box center [447, 168] width 153 height 166
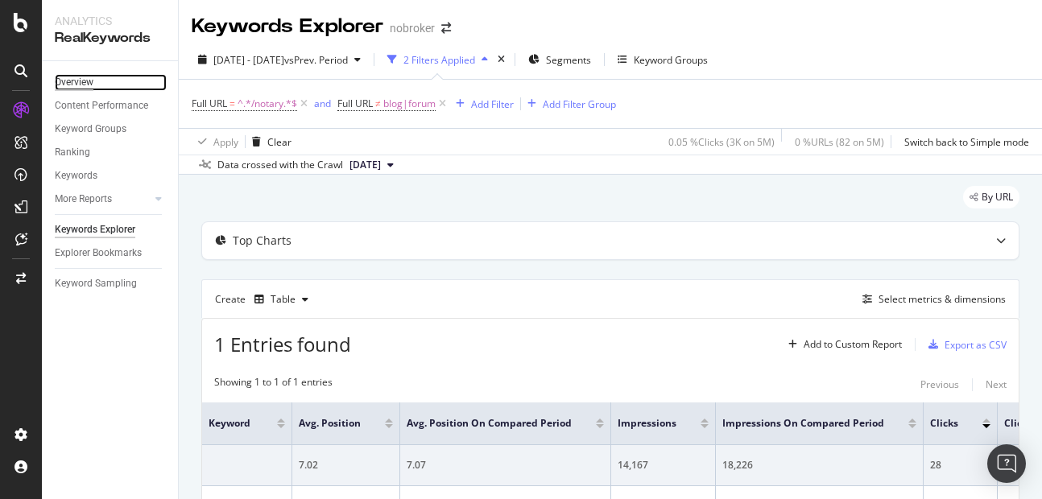
click at [73, 89] on div "Overview" at bounding box center [74, 82] width 39 height 17
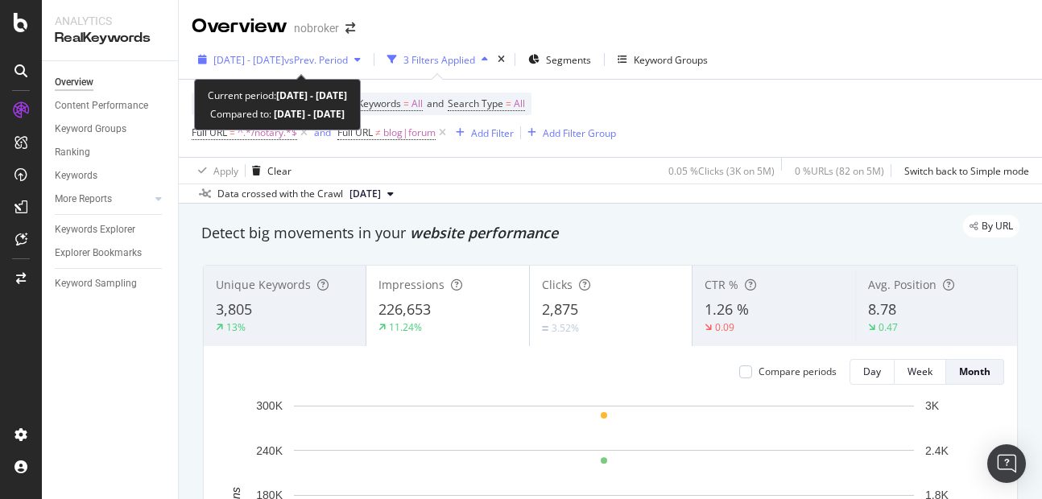
click at [255, 48] on div "2025 Aug. 1st - Aug. 31st vs Prev. Period" at bounding box center [280, 60] width 176 height 24
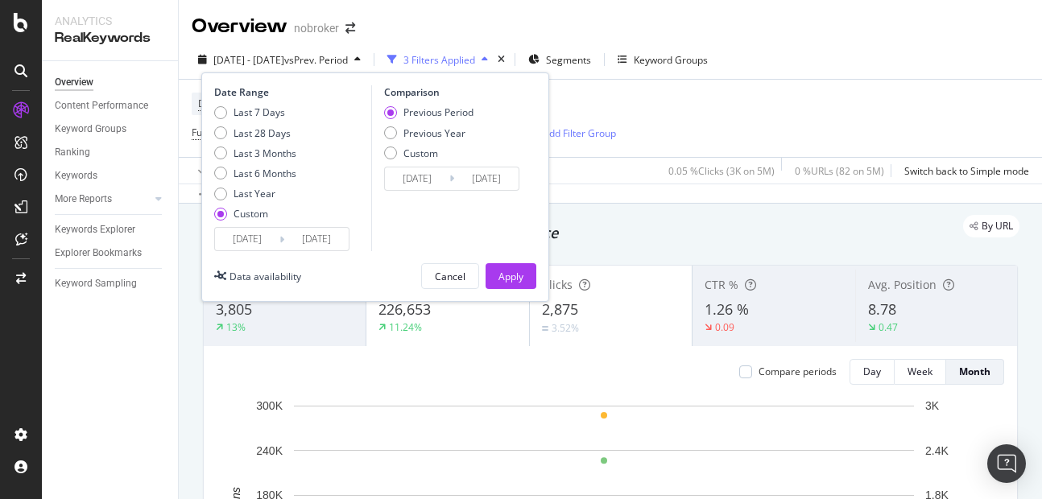
click at [274, 238] on input "2025/08/01" at bounding box center [247, 239] width 64 height 23
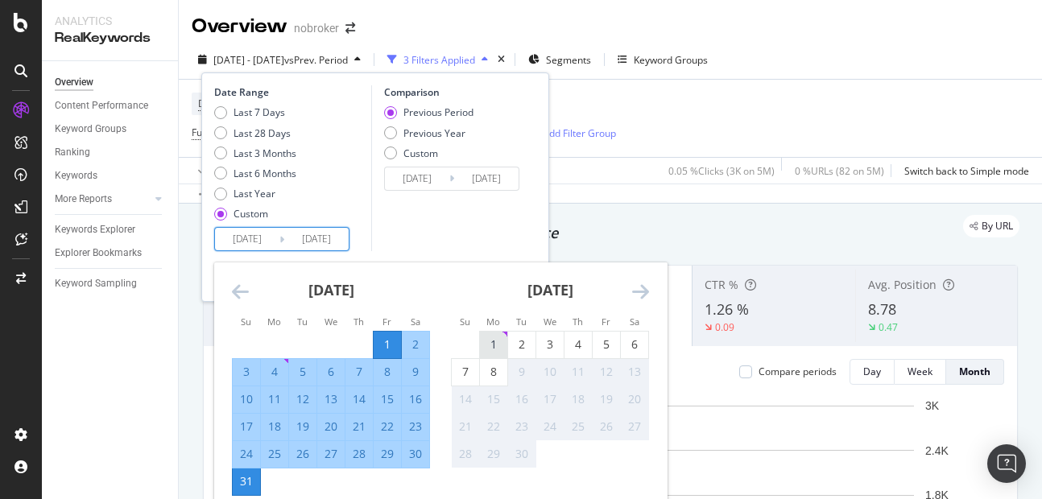
click at [500, 348] on div "1" at bounding box center [493, 345] width 27 height 16
type input "2025/09/01"
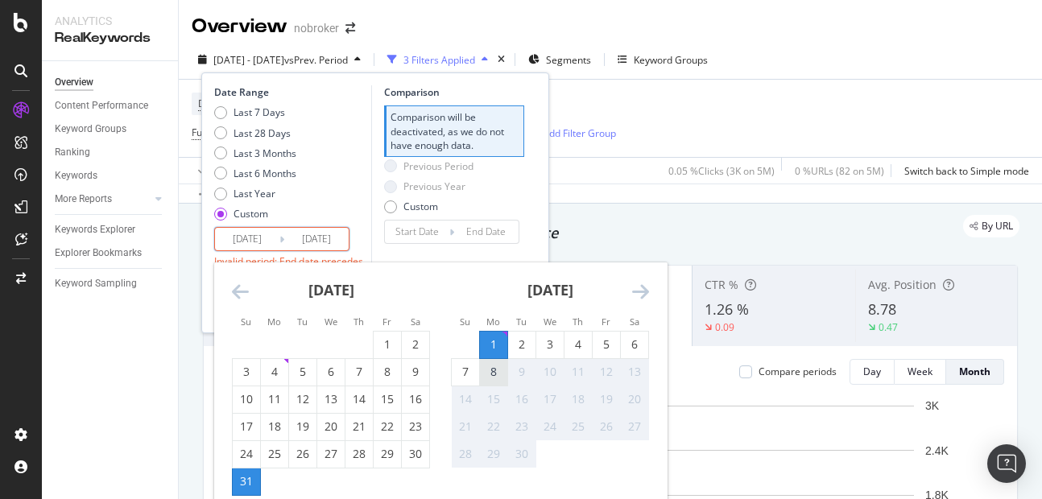
click at [502, 375] on div "8" at bounding box center [493, 372] width 27 height 16
type input "2025/09/08"
type input "2025/08/24"
type input "2025/08/31"
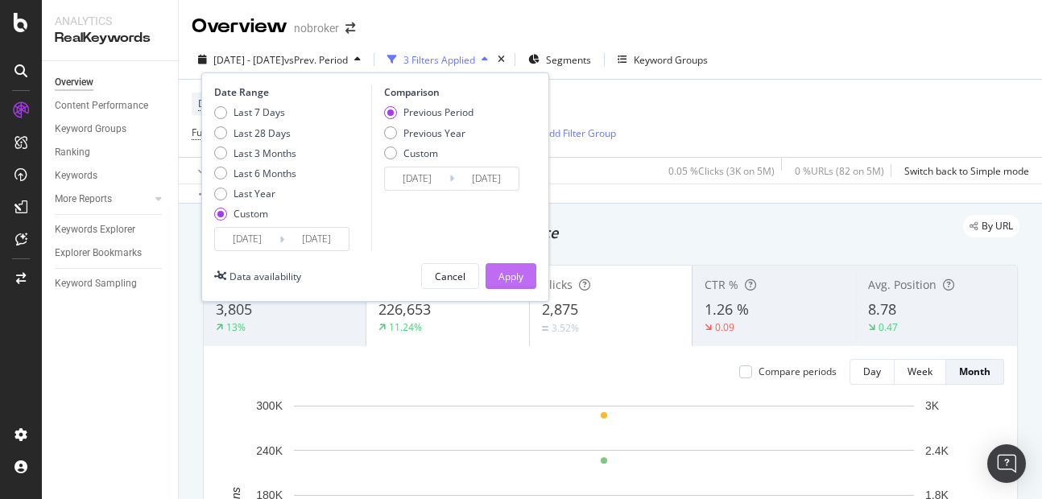
click at [508, 286] on div "Apply" at bounding box center [511, 276] width 25 height 24
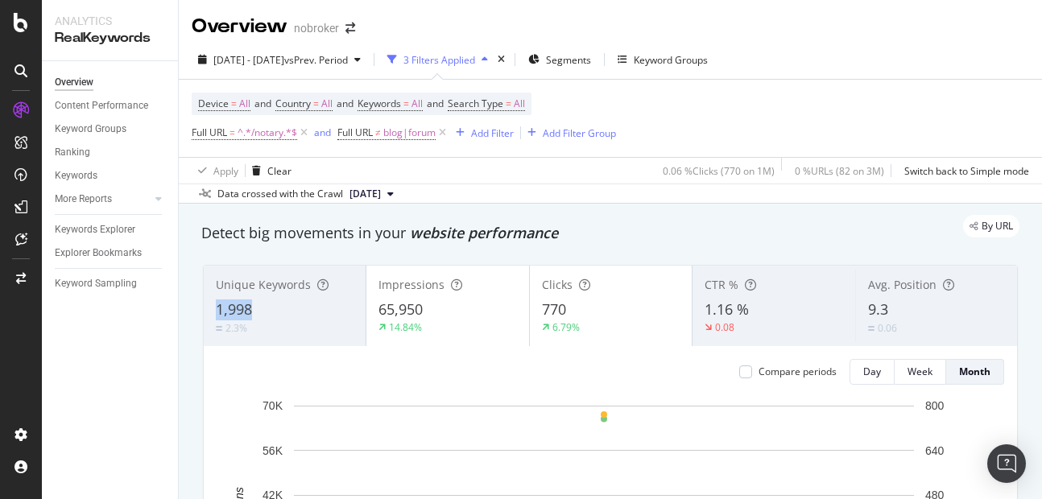
copy span "1,998"
drag, startPoint x: 214, startPoint y: 307, endPoint x: 263, endPoint y: 311, distance: 48.5
click at [263, 311] on div "Unique Keywords 1,998 2.3%" at bounding box center [285, 306] width 162 height 73
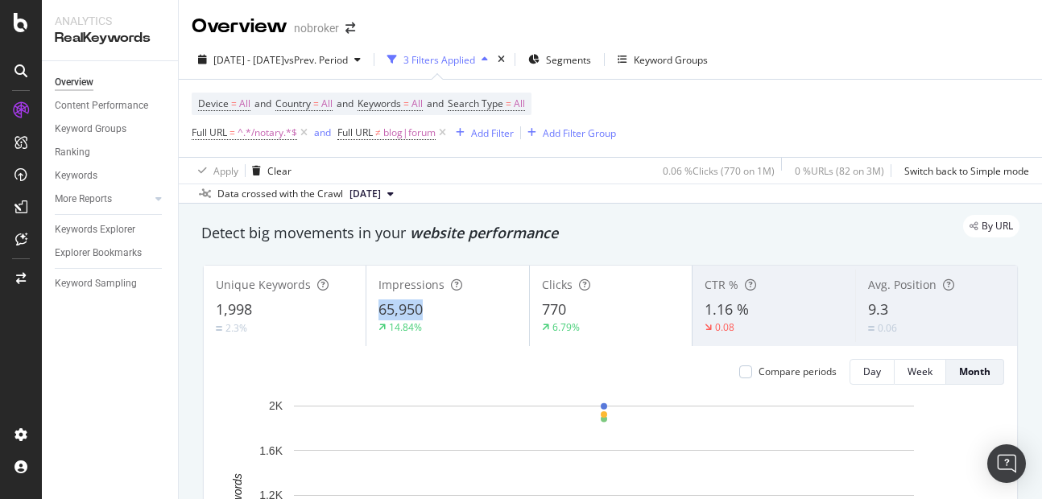
copy span "65,950"
drag, startPoint x: 379, startPoint y: 305, endPoint x: 430, endPoint y: 305, distance: 51.6
click at [430, 305] on div "65,950" at bounding box center [448, 310] width 138 height 21
